Goal: Obtain resource: Obtain resource

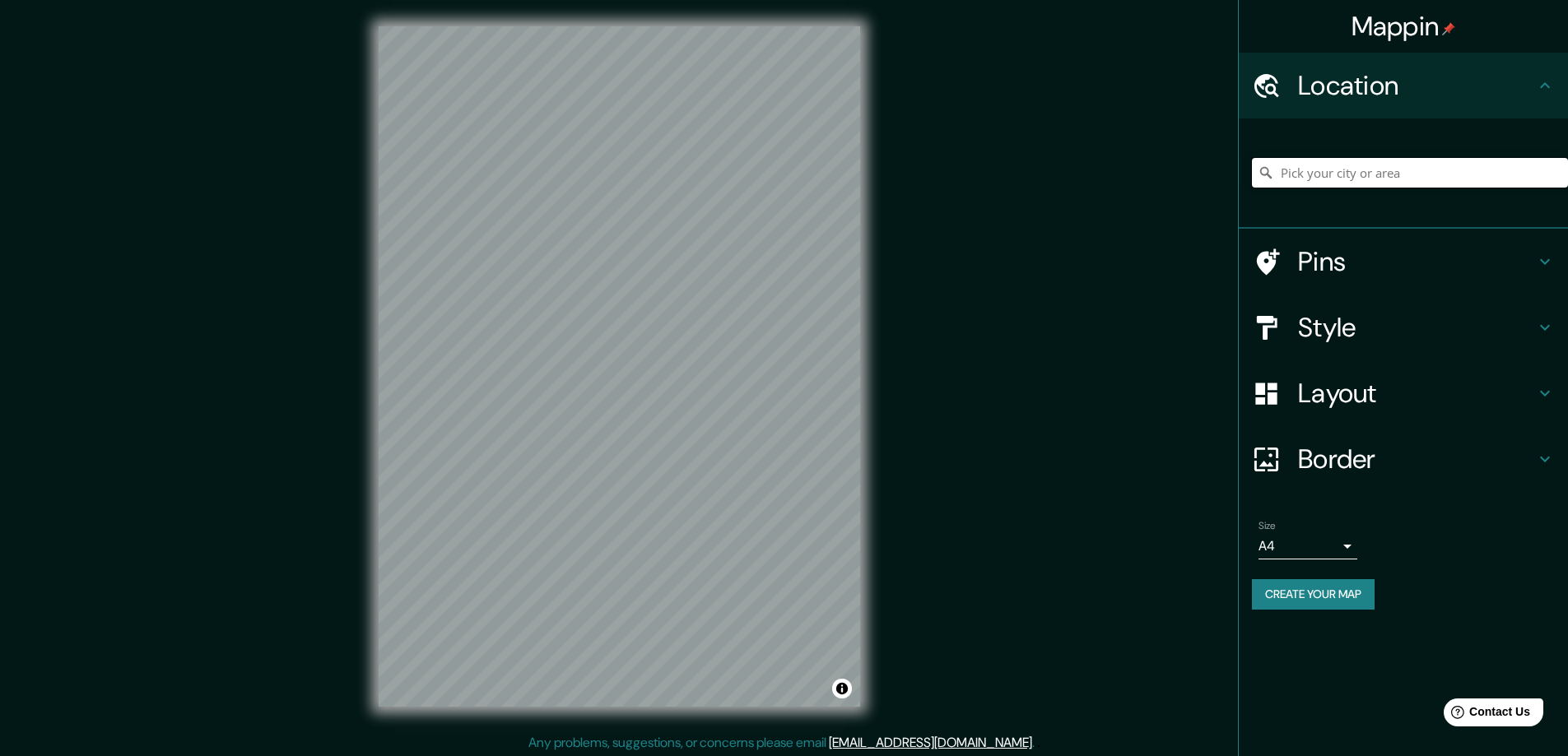
click at [1407, 178] on input "Pick your city or area" at bounding box center [1410, 173] width 316 height 30
paste input "0°21'15.1"N 78°07'10.9"W"
type input "Noord, Weesp, Holanda Septentrional, Países Bajos"
click at [1407, 178] on input "Noord, Weesp, Holanda Septentrional, Países Bajos" at bounding box center [1410, 173] width 316 height 30
click at [1553, 178] on input "Noord, Weesp, Holanda Septentrional, Países Bajos" at bounding box center [1410, 173] width 316 height 30
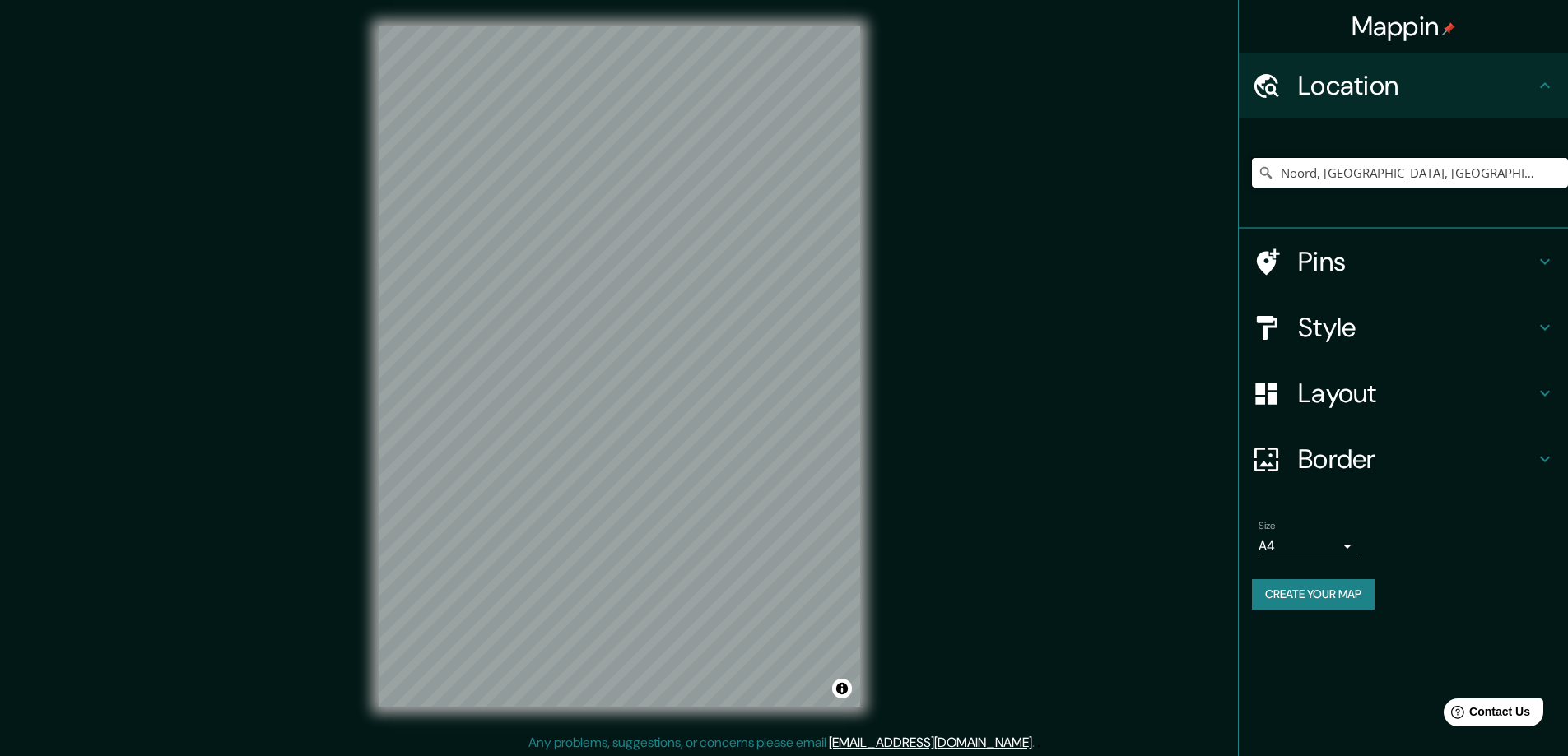
click at [1508, 172] on input "Noord, Weesp, Holanda Septentrional, Países Bajos" at bounding box center [1410, 173] width 316 height 30
paste input "0°21'15.1"N 78°07'10.9"W"
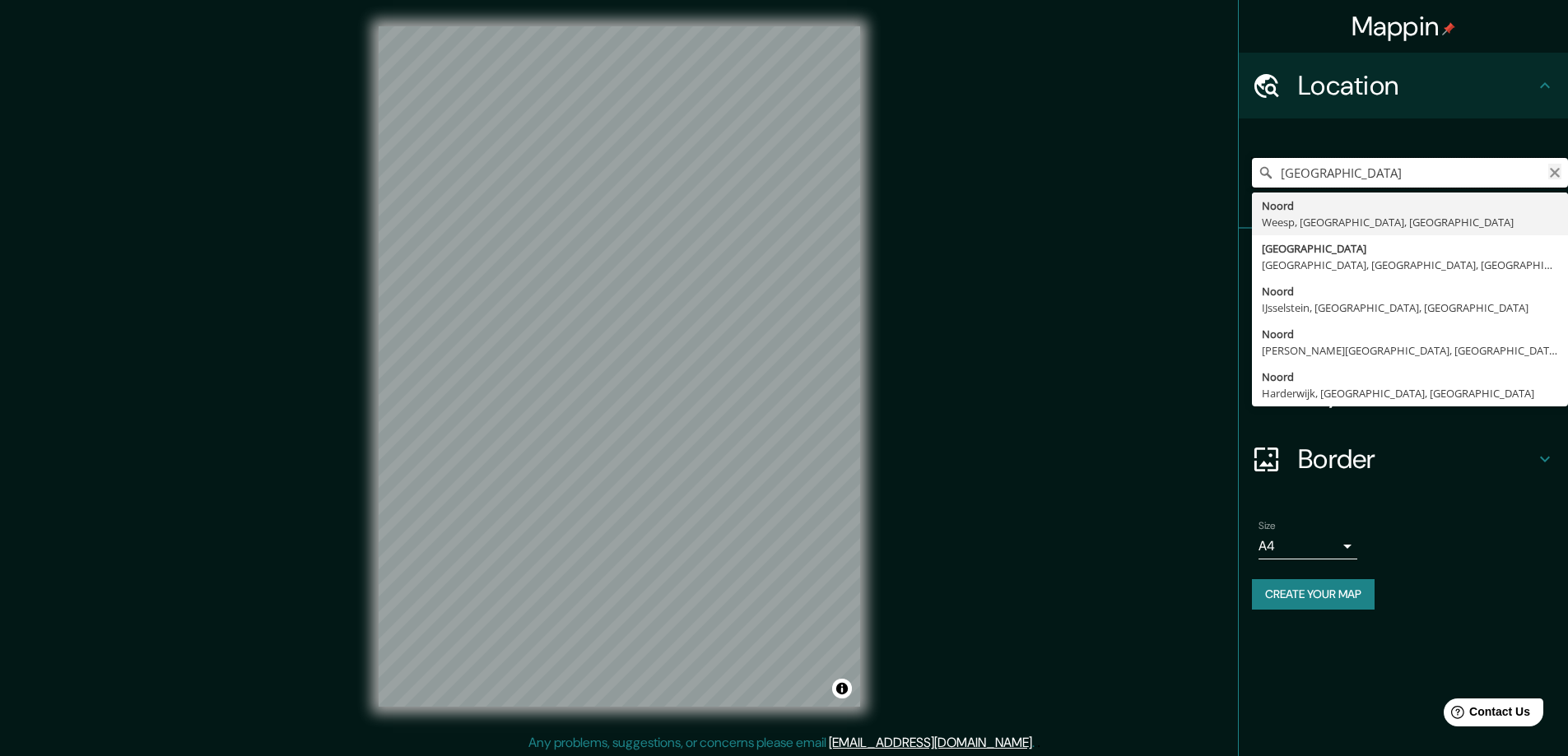
type input "0°21'15.1"N 78°07'10.9"W"
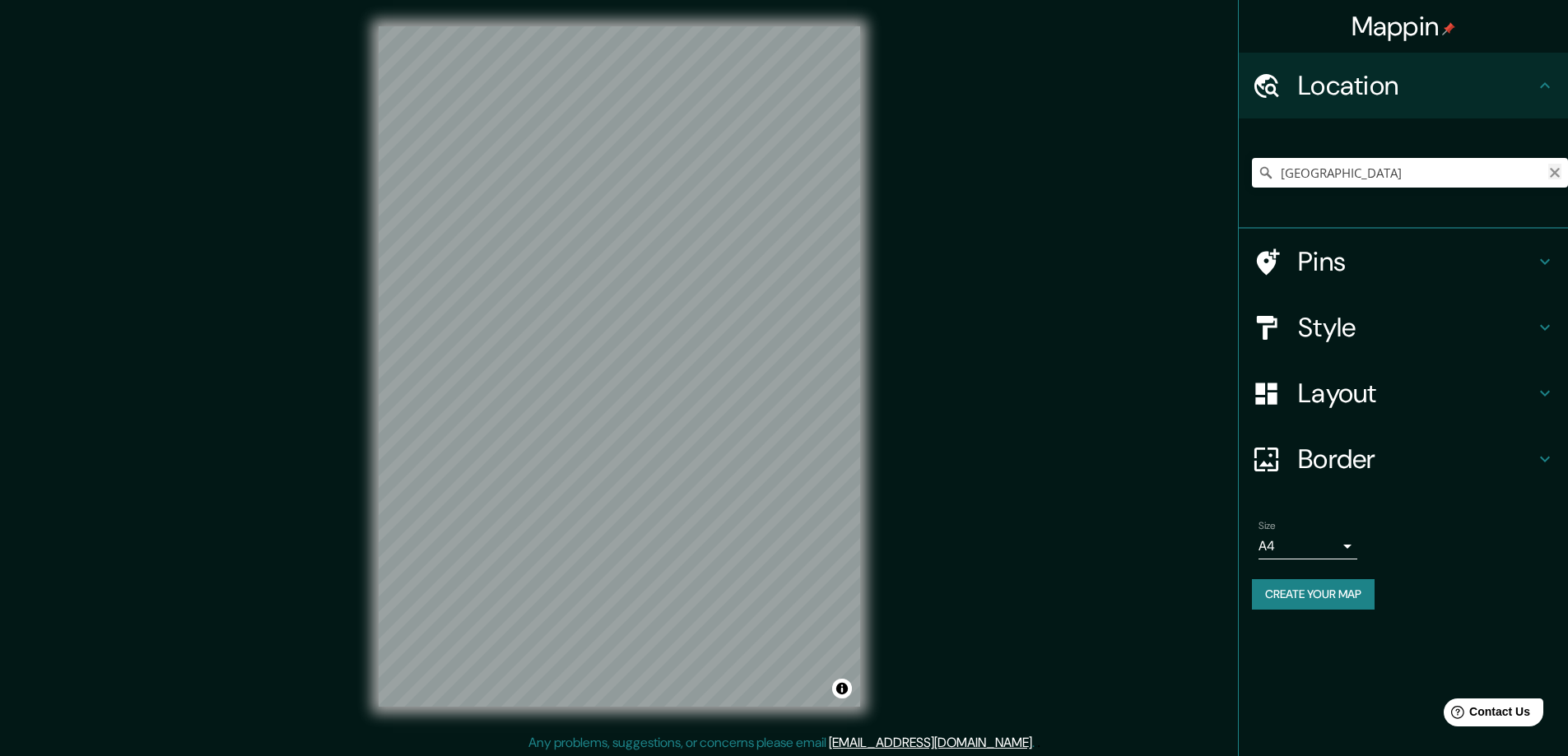
click at [1556, 178] on icon "Clear" at bounding box center [1553, 173] width 13 height 13
click at [1351, 184] on input "Pick your city or area" at bounding box center [1410, 173] width 316 height 30
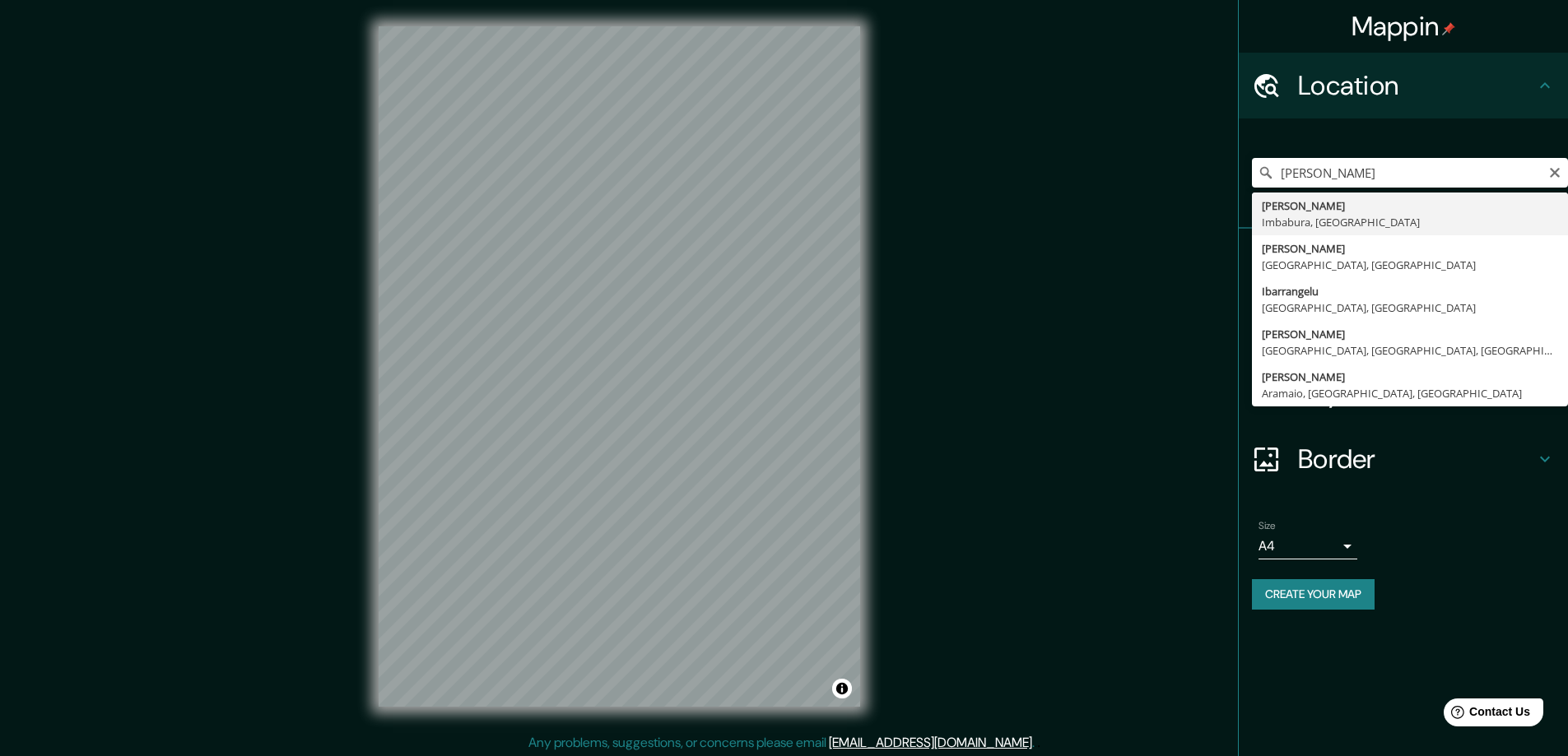
type input "Ibarra, Imbabura, Ecuador"
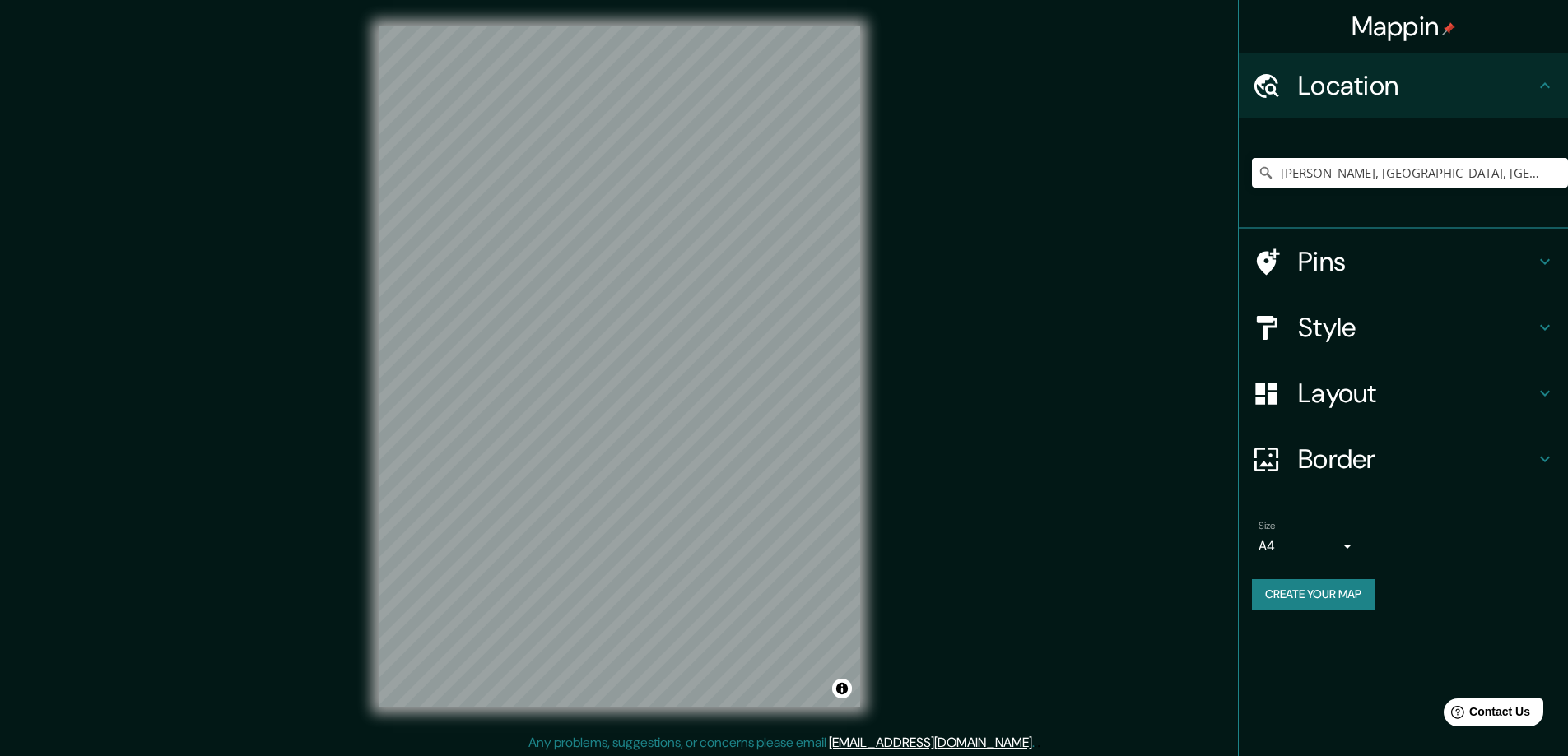
click at [1333, 590] on button "Create your map" at bounding box center [1313, 595] width 122 height 31
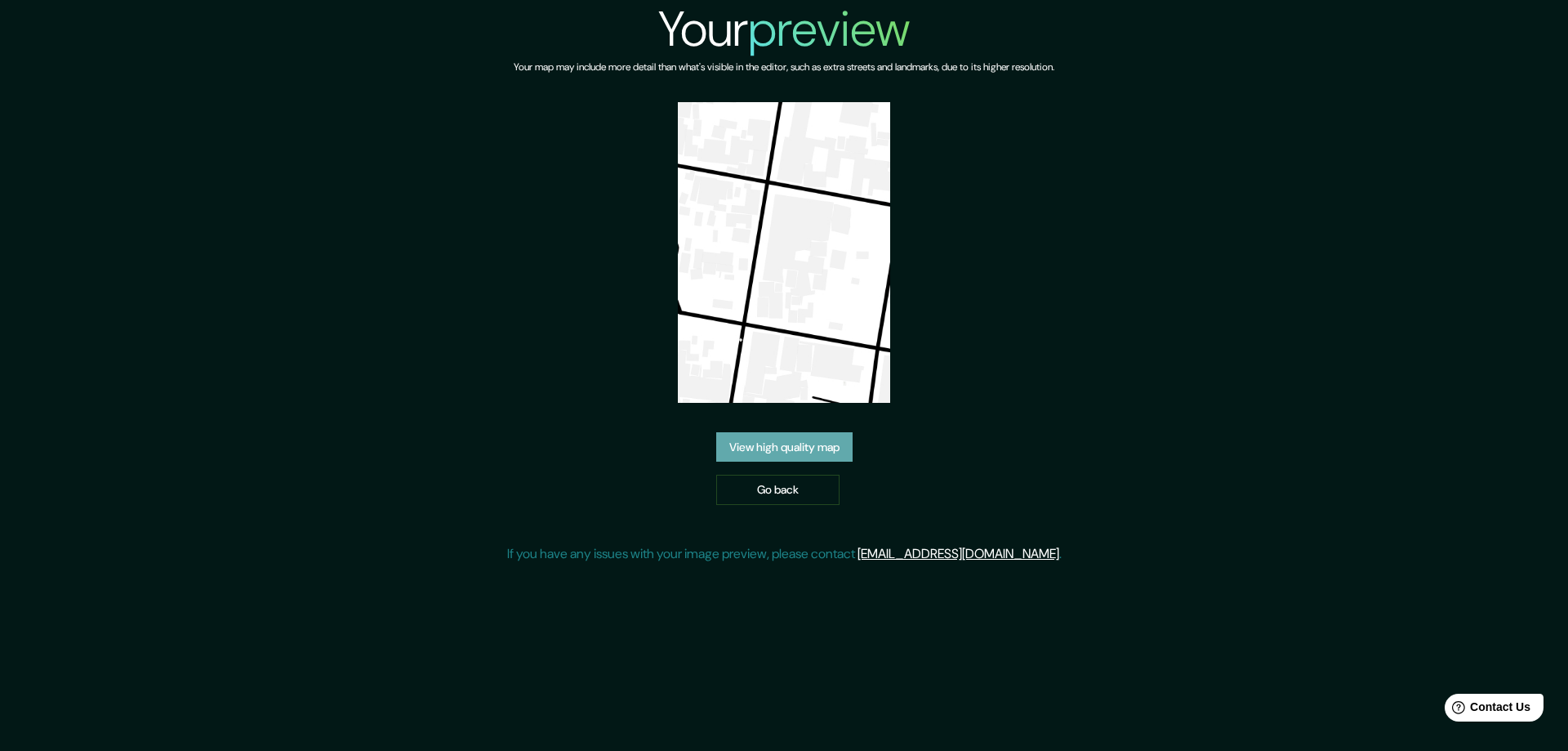
click at [776, 439] on link "View high quality map" at bounding box center [784, 447] width 137 height 31
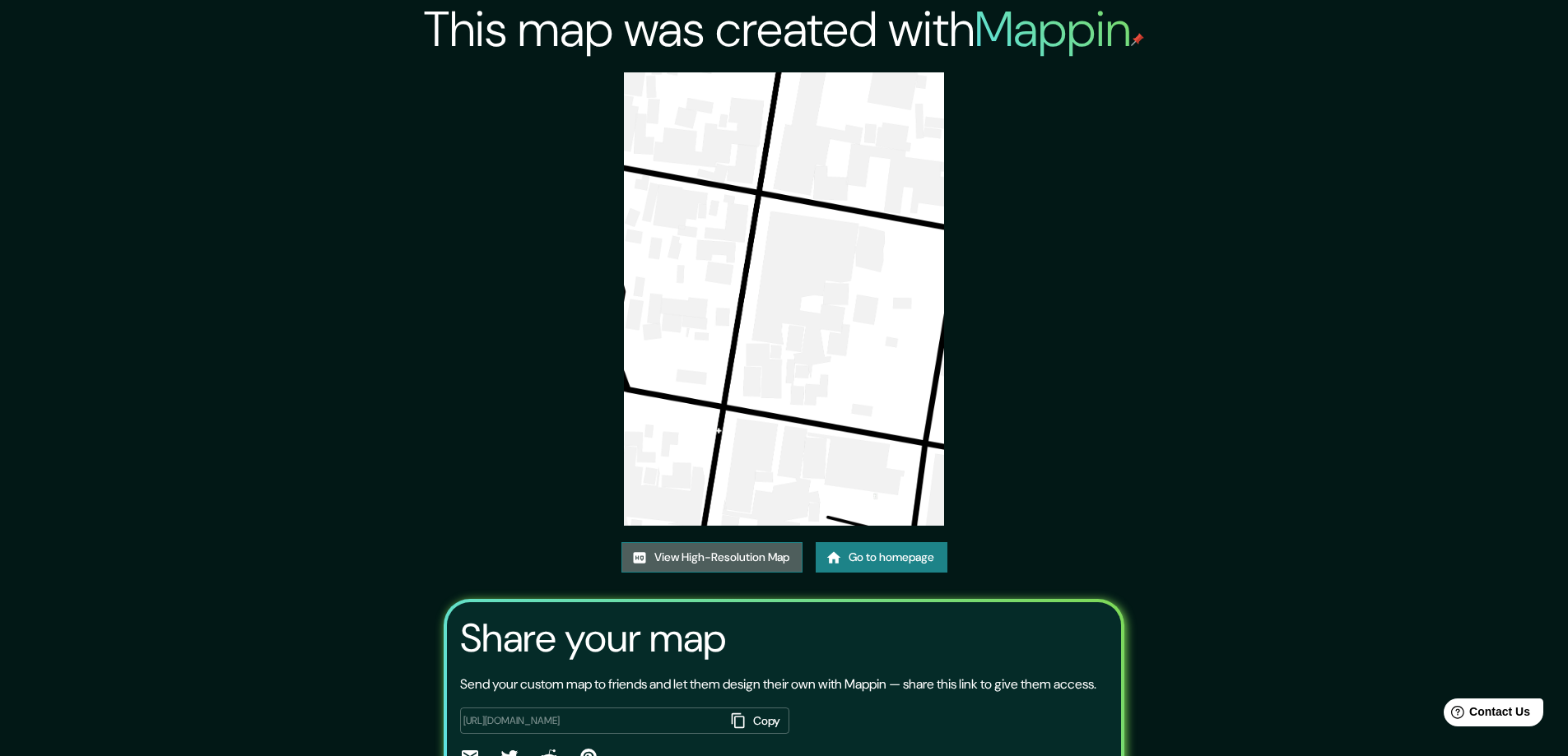
click at [766, 558] on link "View High-Resolution Map" at bounding box center [712, 558] width 181 height 31
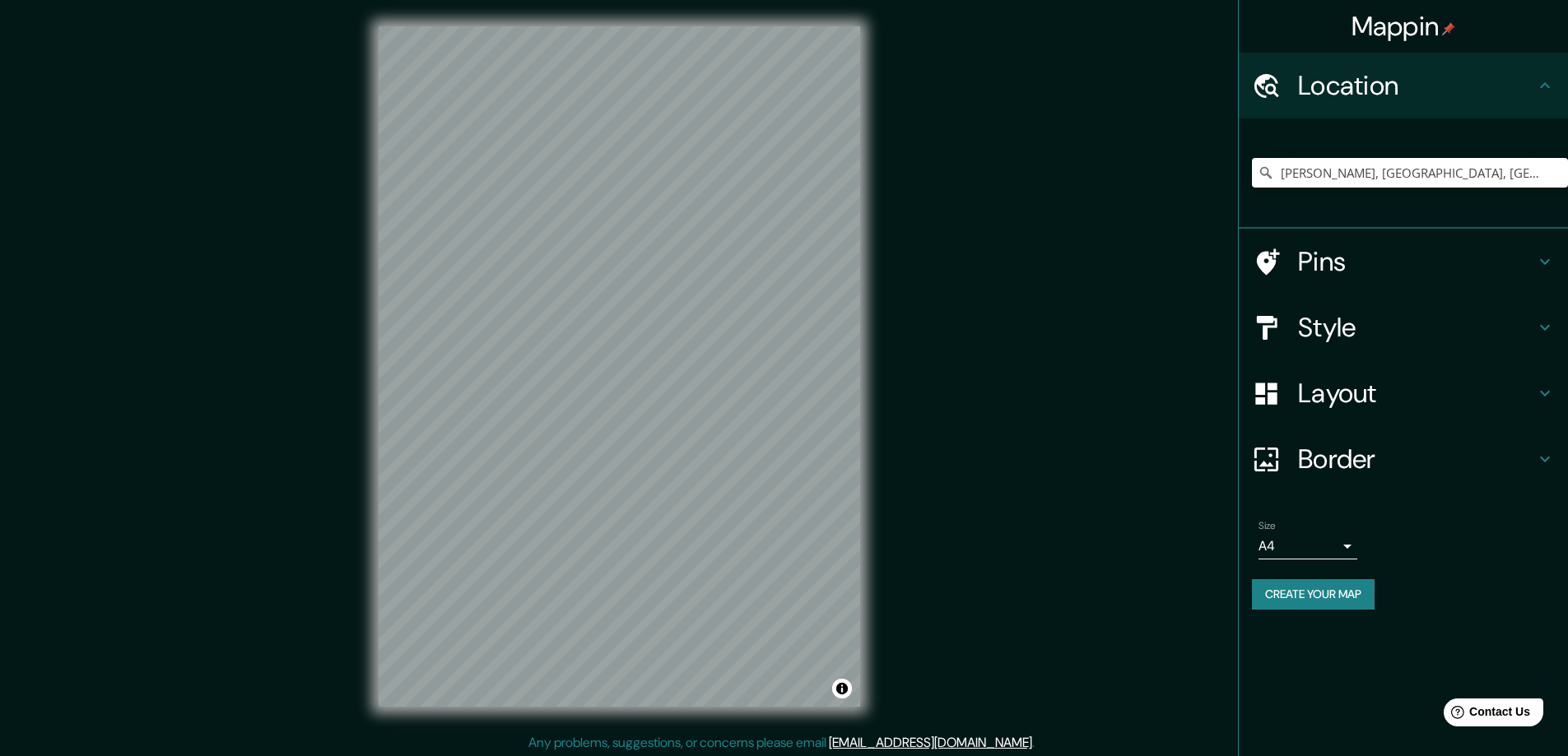
click at [1482, 178] on input "[PERSON_NAME], [GEOGRAPHIC_DATA], [GEOGRAPHIC_DATA]" at bounding box center [1410, 173] width 316 height 30
click at [1372, 168] on input "Ibarra, Imbabura, Ecuador" at bounding box center [1410, 173] width 316 height 30
click at [1373, 168] on input "Ibarra, Imbabura, Ecuador" at bounding box center [1410, 173] width 316 height 30
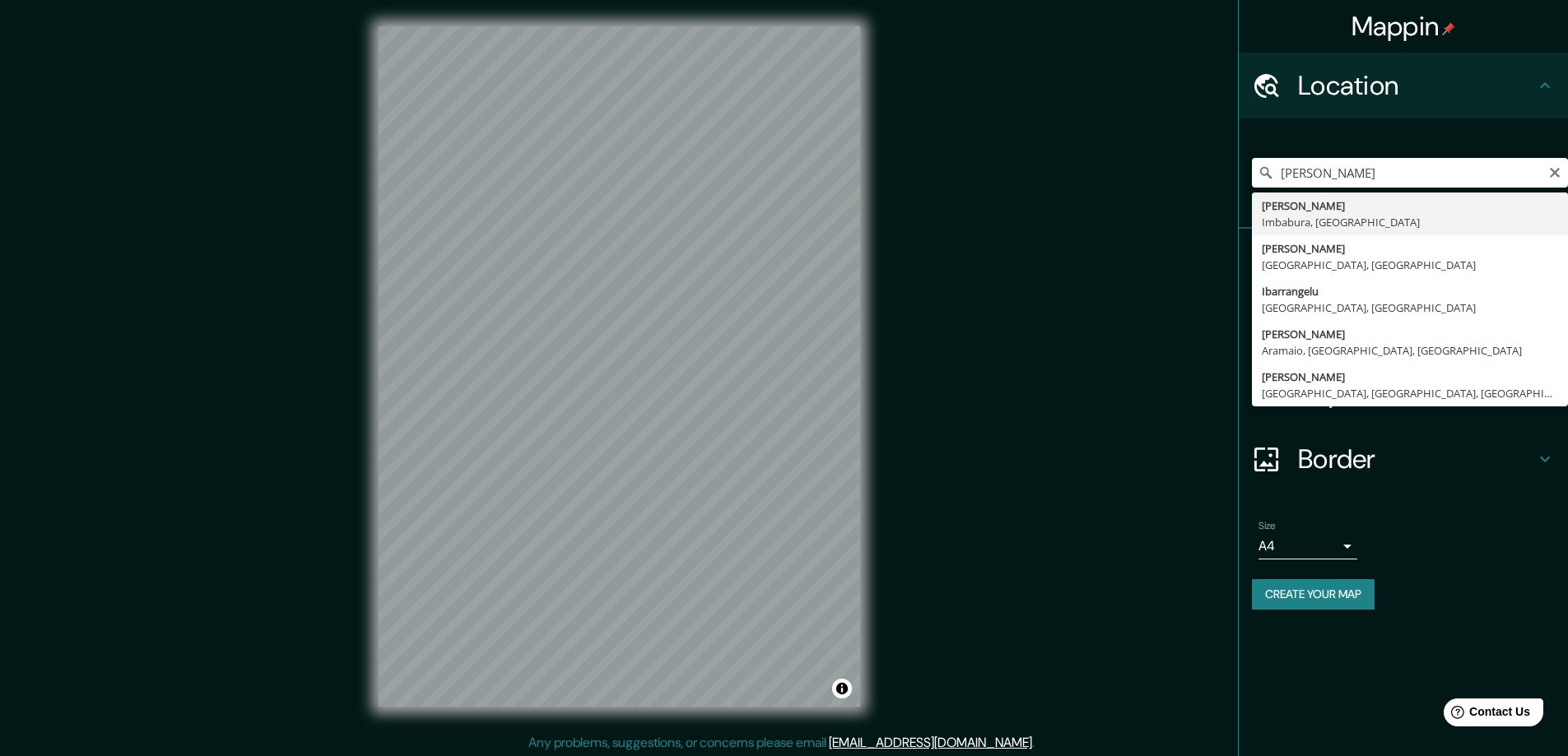
type input "Ibarra, Imbabura, Ecuador"
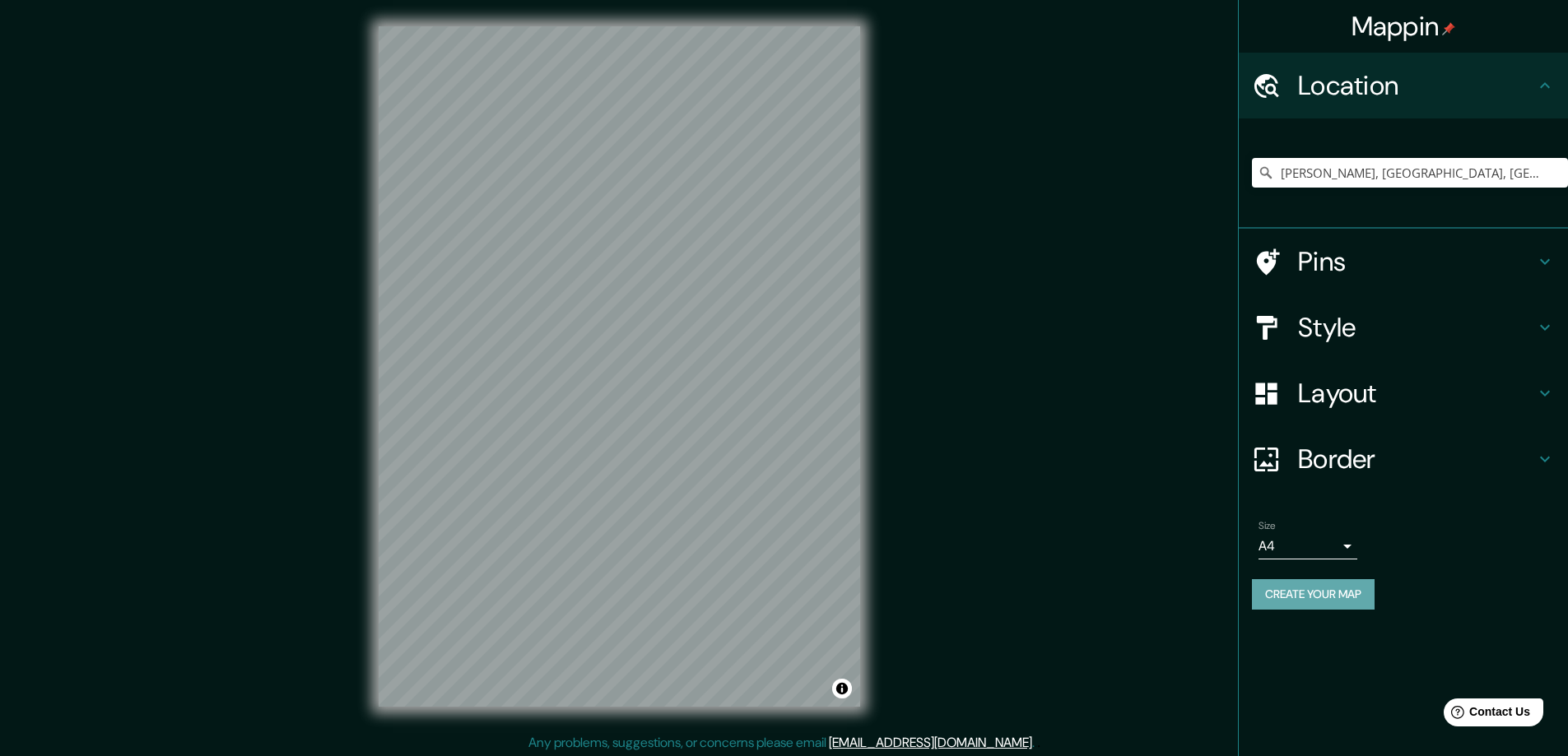
click at [1337, 592] on button "Create your map" at bounding box center [1313, 595] width 122 height 31
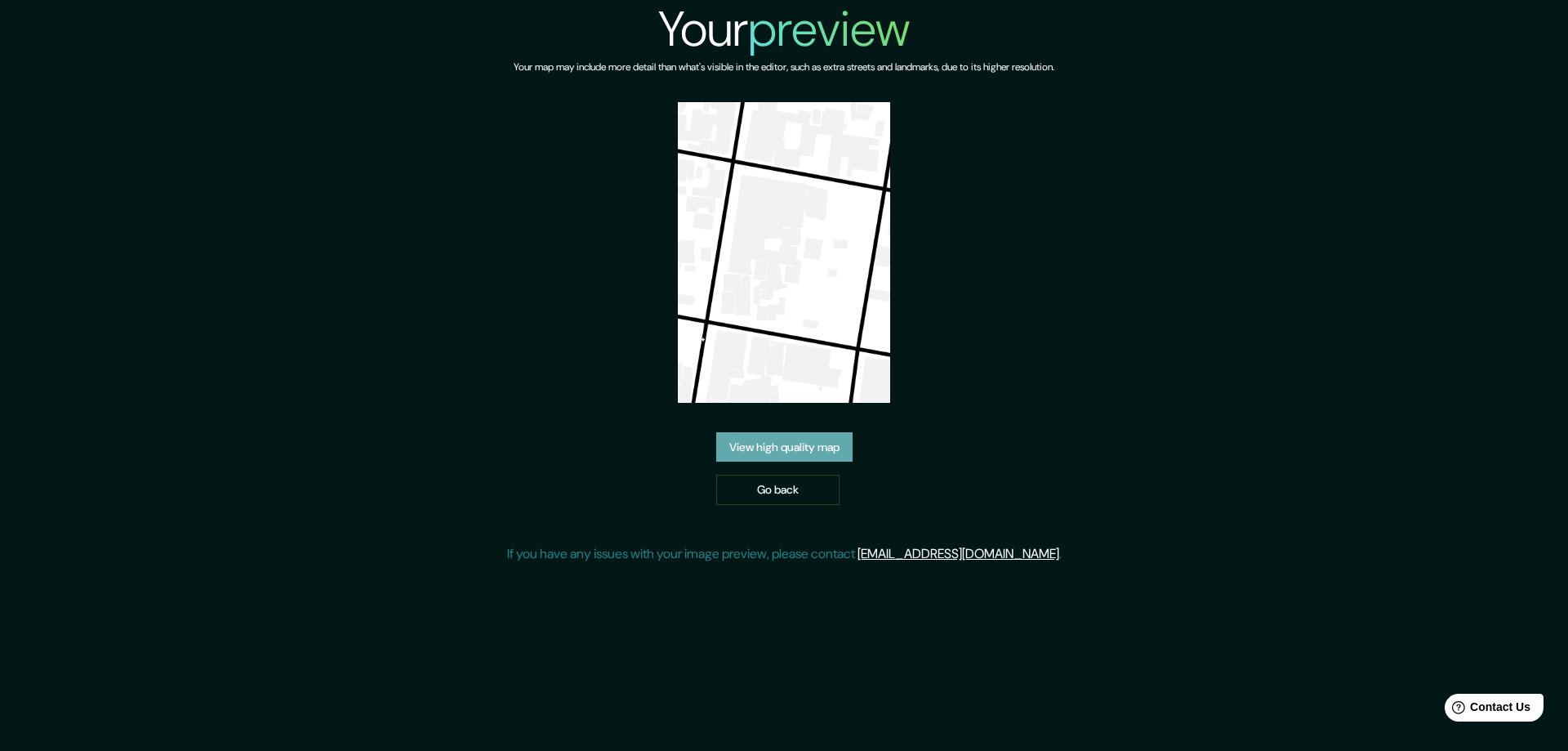
click at [804, 440] on link "View high quality map" at bounding box center [784, 447] width 137 height 31
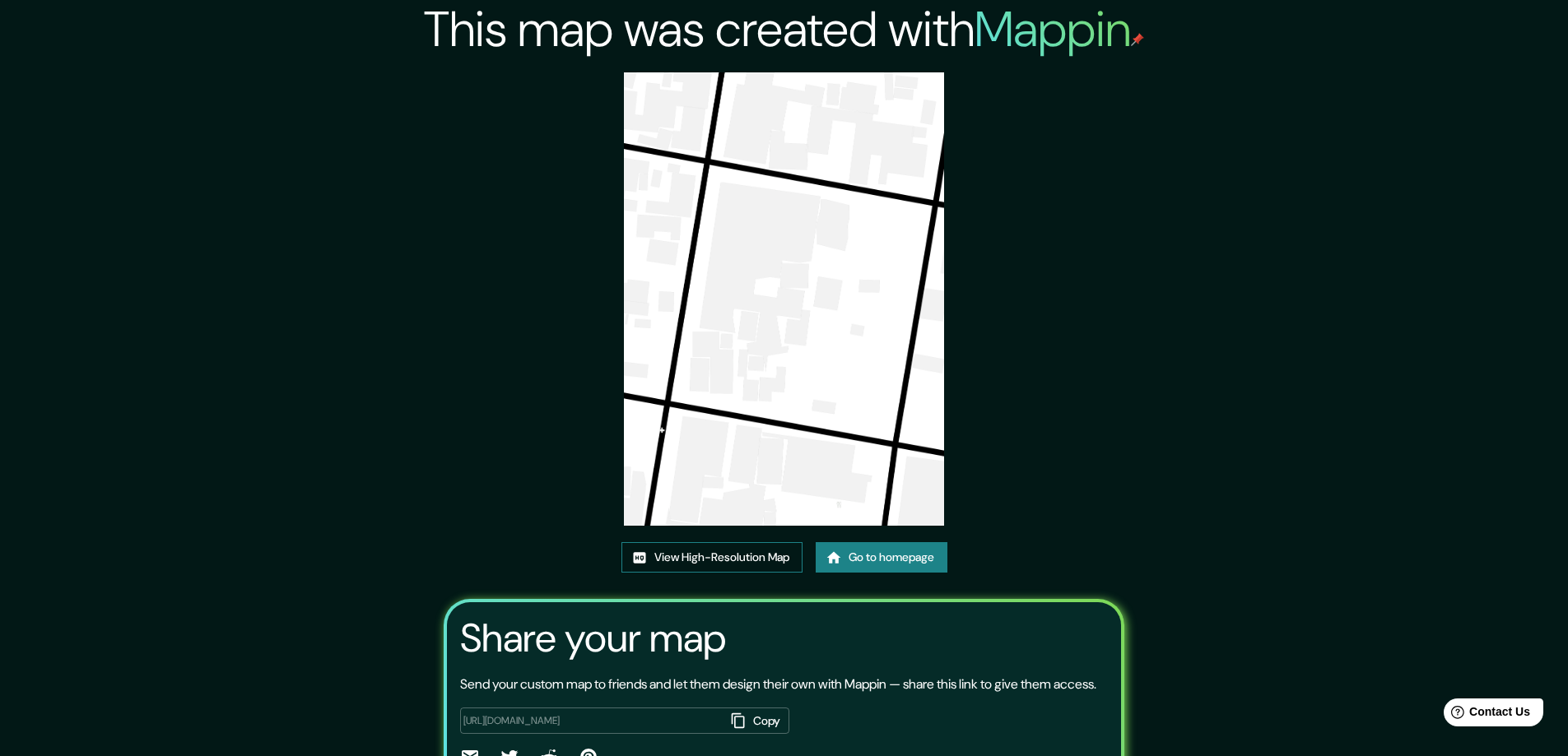
click at [709, 566] on link "View High-Resolution Map" at bounding box center [712, 558] width 181 height 31
